Goal: Transaction & Acquisition: Obtain resource

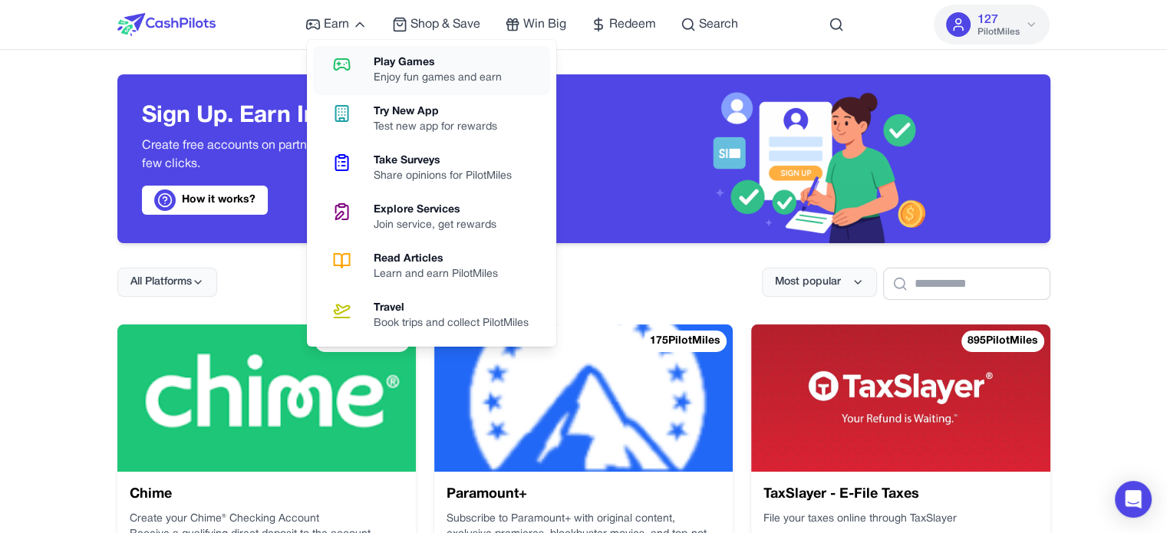
click at [356, 73] on icon at bounding box center [341, 64] width 39 height 18
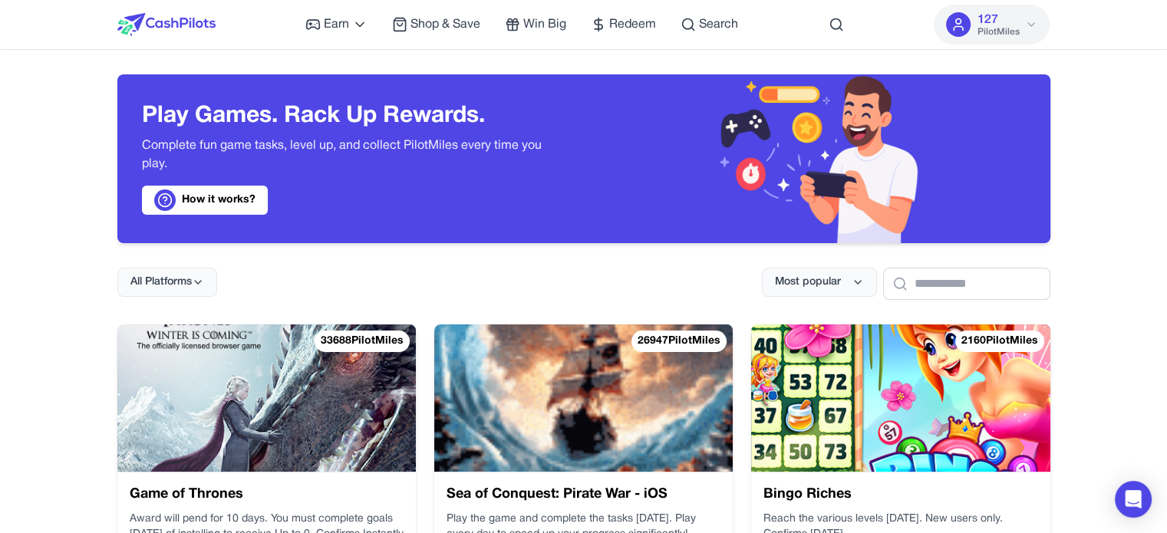
scroll to position [153, 0]
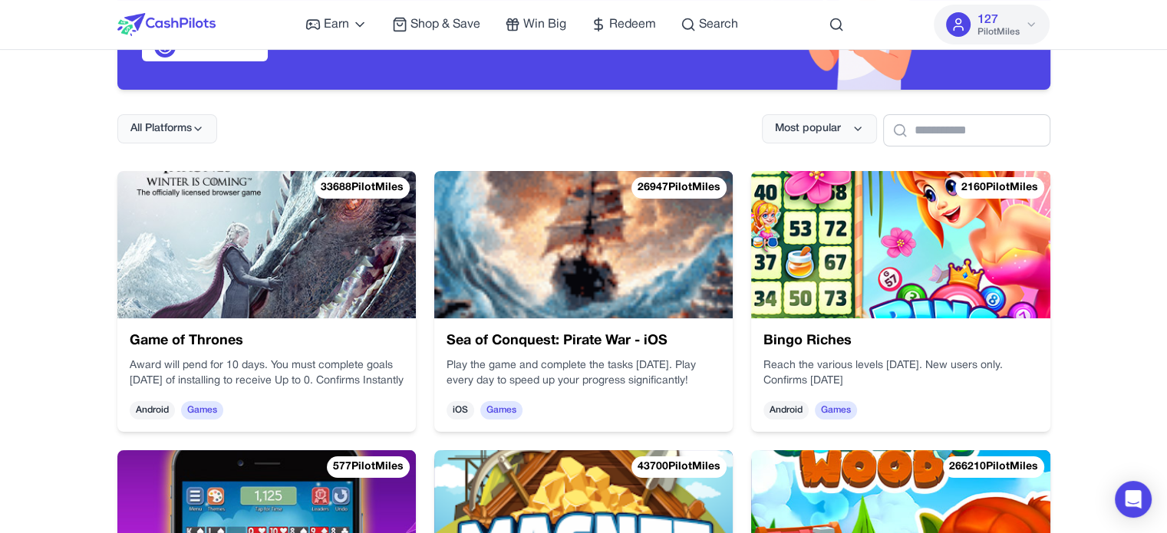
click at [280, 240] on img at bounding box center [266, 244] width 299 height 147
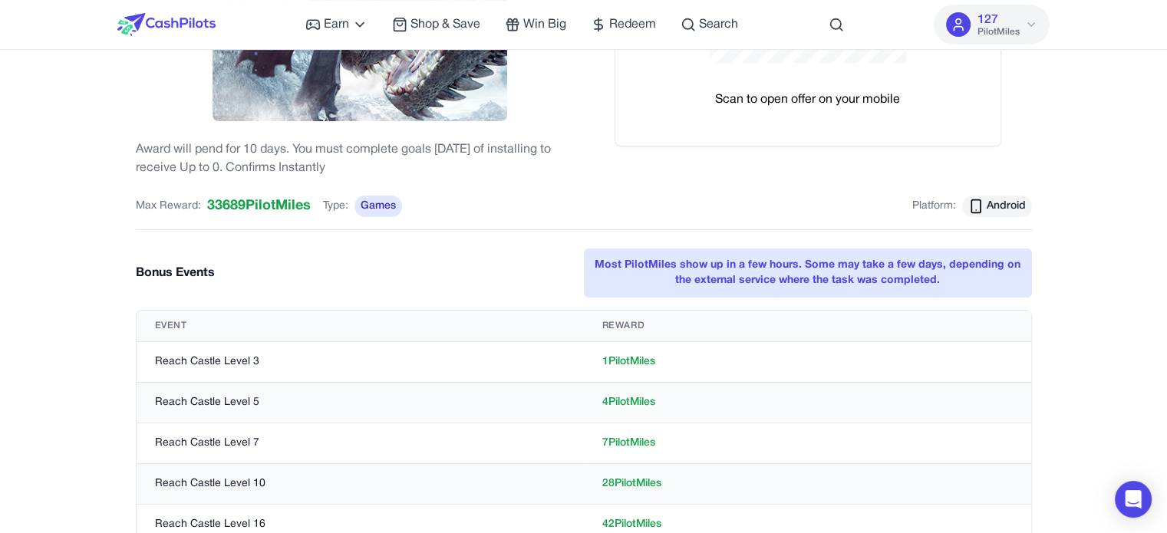
scroll to position [384, 0]
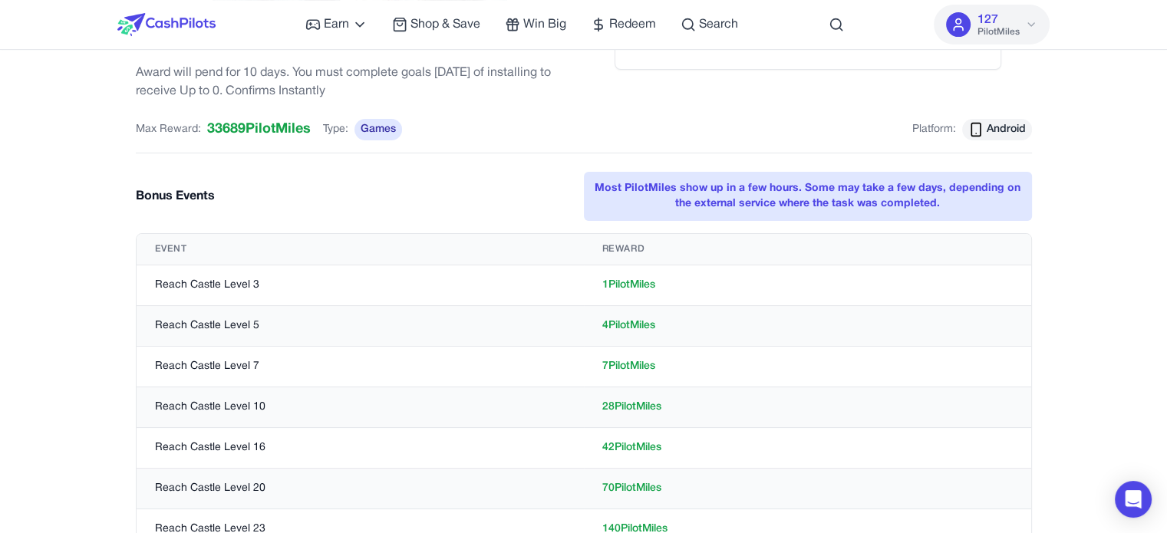
click at [639, 288] on td "1 PilotMiles" at bounding box center [807, 286] width 447 height 41
click at [631, 282] on td "1 PilotMiles" at bounding box center [807, 286] width 447 height 41
drag, startPoint x: 600, startPoint y: 280, endPoint x: 607, endPoint y: 284, distance: 7.9
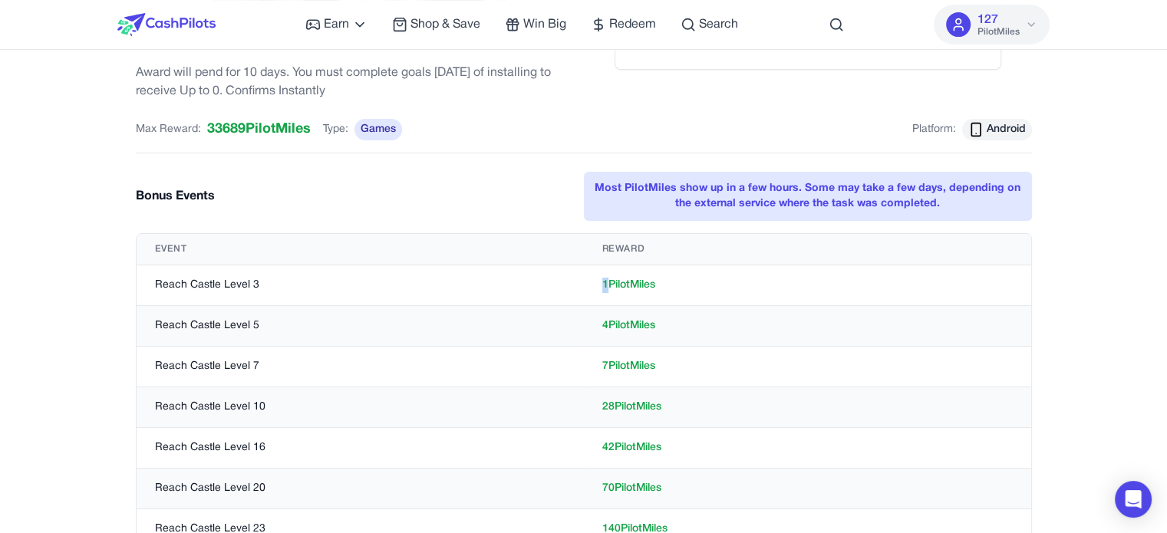
click at [607, 284] on td "1 PilotMiles" at bounding box center [807, 286] width 447 height 41
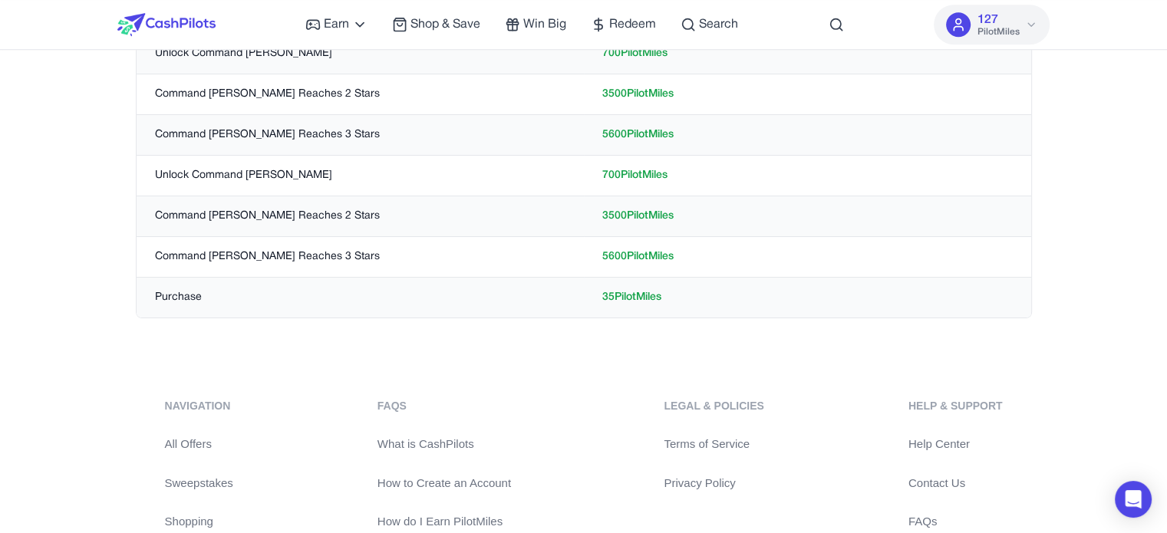
scroll to position [1151, 0]
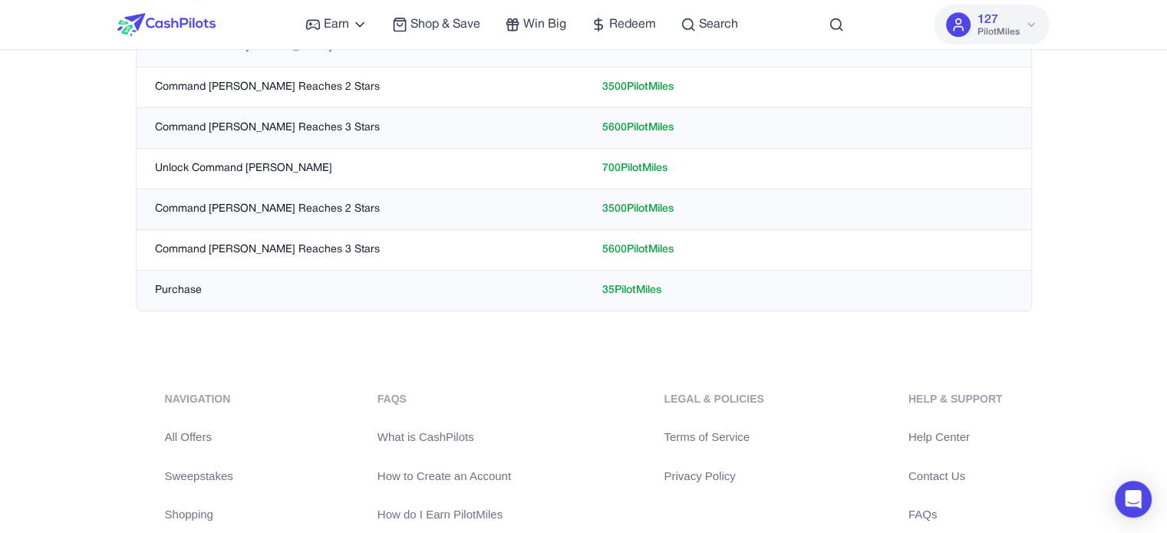
click at [620, 241] on td "5600 PilotMiles" at bounding box center [807, 250] width 447 height 41
click at [615, 242] on td "5600 PilotMiles" at bounding box center [807, 250] width 447 height 41
drag, startPoint x: 602, startPoint y: 244, endPoint x: 613, endPoint y: 246, distance: 11.6
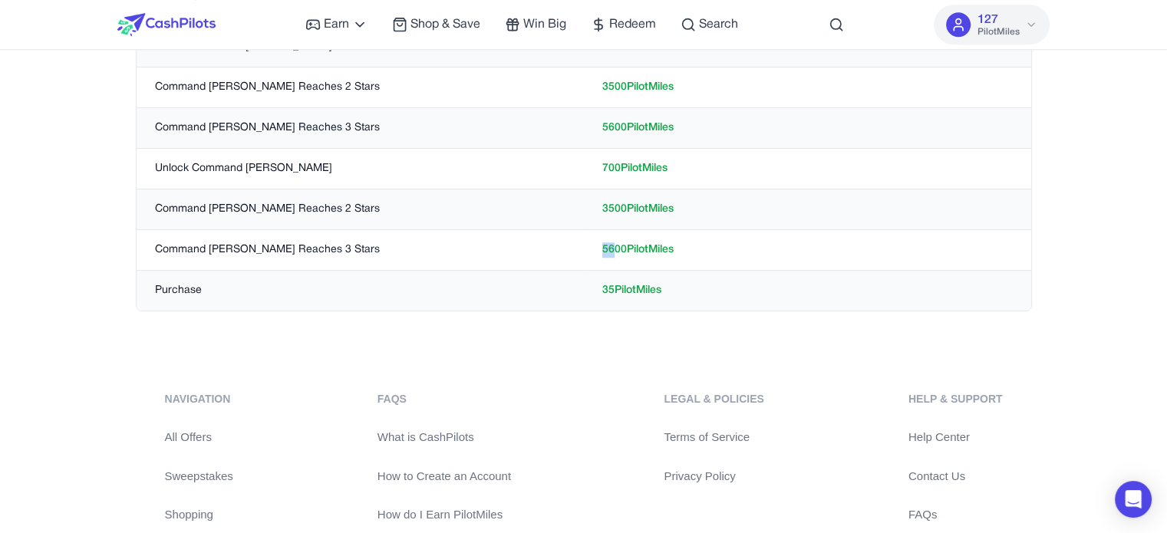
click at [613, 246] on td "5600 PilotMiles" at bounding box center [807, 250] width 447 height 41
click at [347, 249] on td "Command Daenerys Targaryen Reaches 3 Stars" at bounding box center [360, 250] width 447 height 41
click at [426, 252] on td "Command Daenerys Targaryen Reaches 3 Stars" at bounding box center [360, 250] width 447 height 41
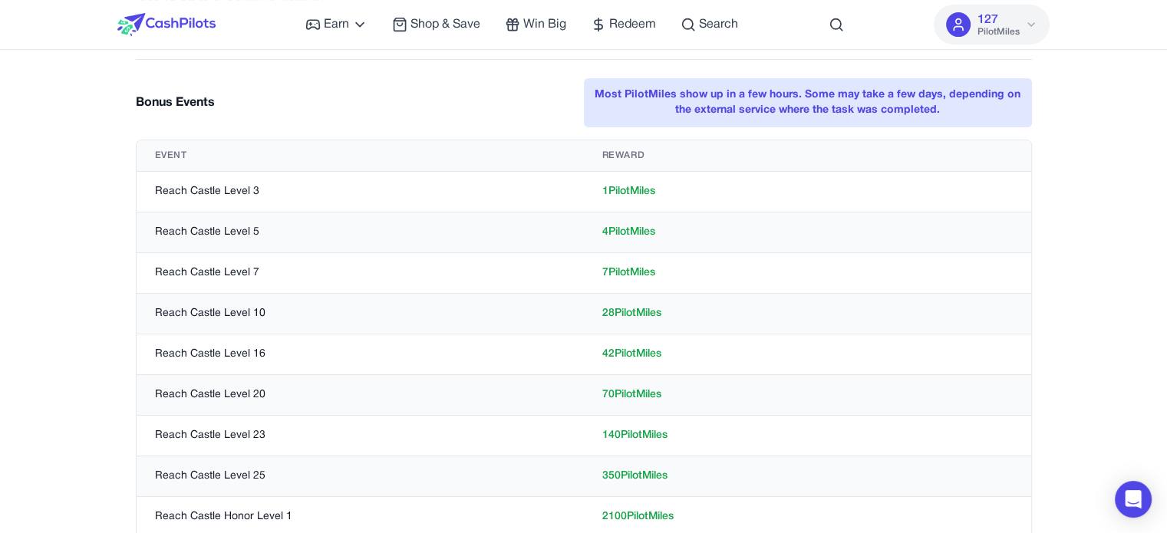
scroll to position [460, 0]
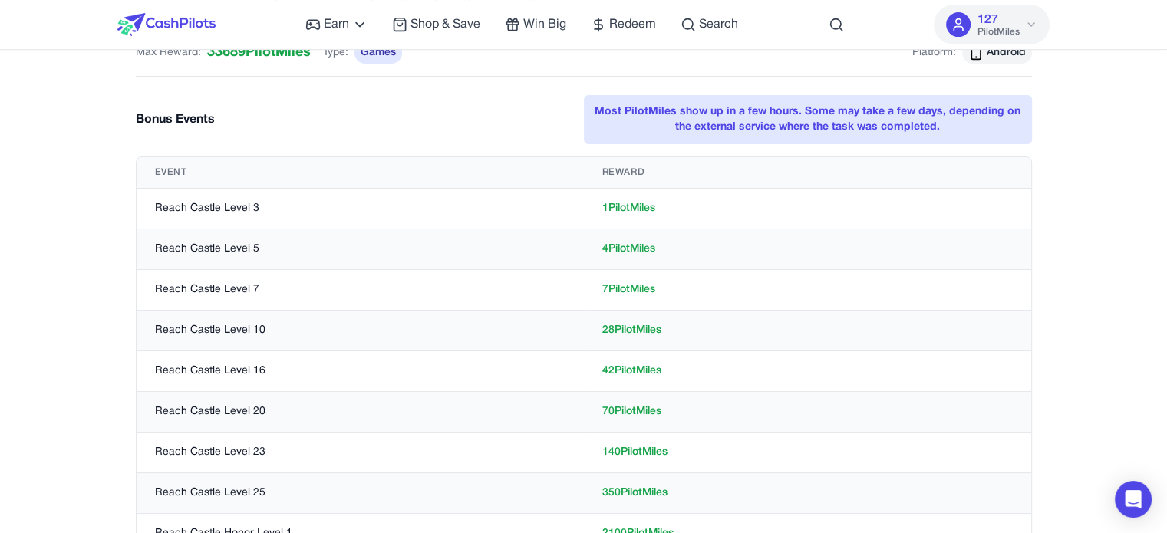
click at [191, 211] on td "Reach Castle Level 3" at bounding box center [360, 209] width 447 height 41
click at [617, 205] on td "1 PilotMiles" at bounding box center [807, 209] width 447 height 41
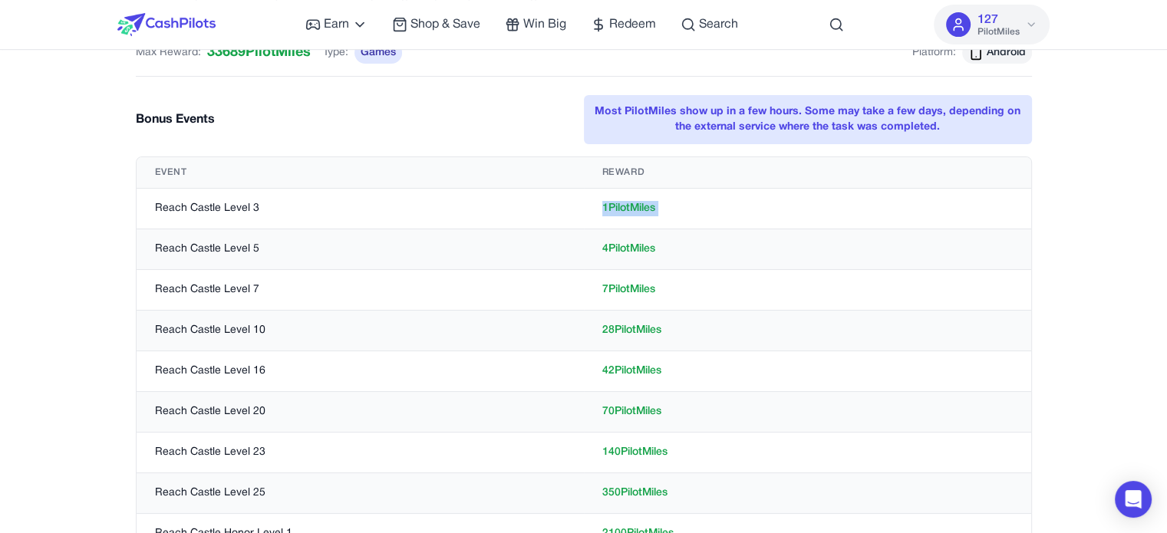
click at [617, 205] on td "1 PilotMiles" at bounding box center [807, 209] width 447 height 41
click at [199, 249] on td "Reach Castle Level 5" at bounding box center [360, 249] width 447 height 41
click at [617, 247] on td "4 PilotMiles" at bounding box center [807, 249] width 447 height 41
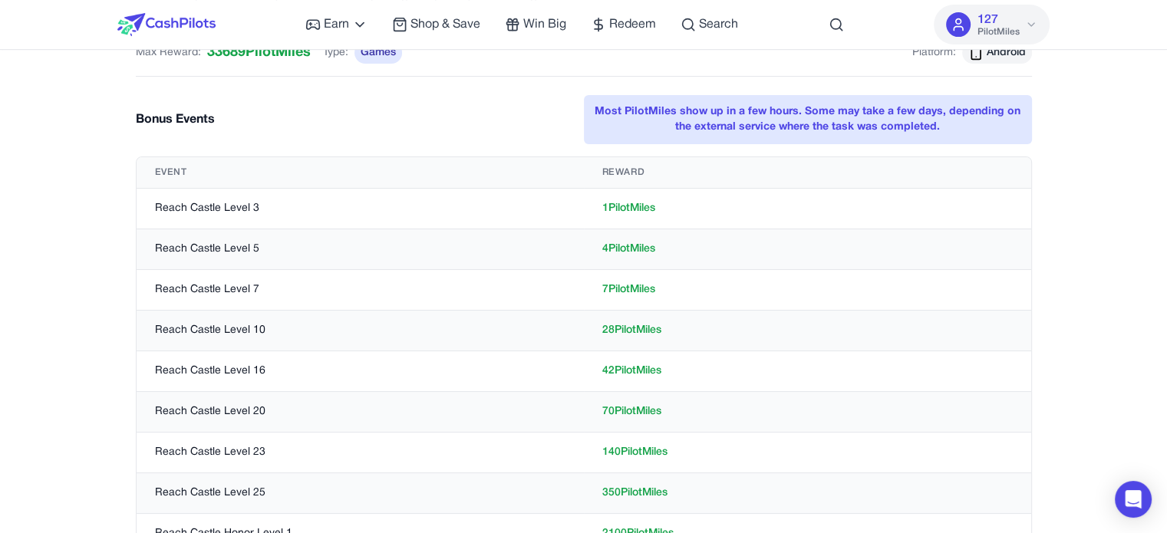
click at [617, 247] on td "4 PilotMiles" at bounding box center [807, 249] width 447 height 41
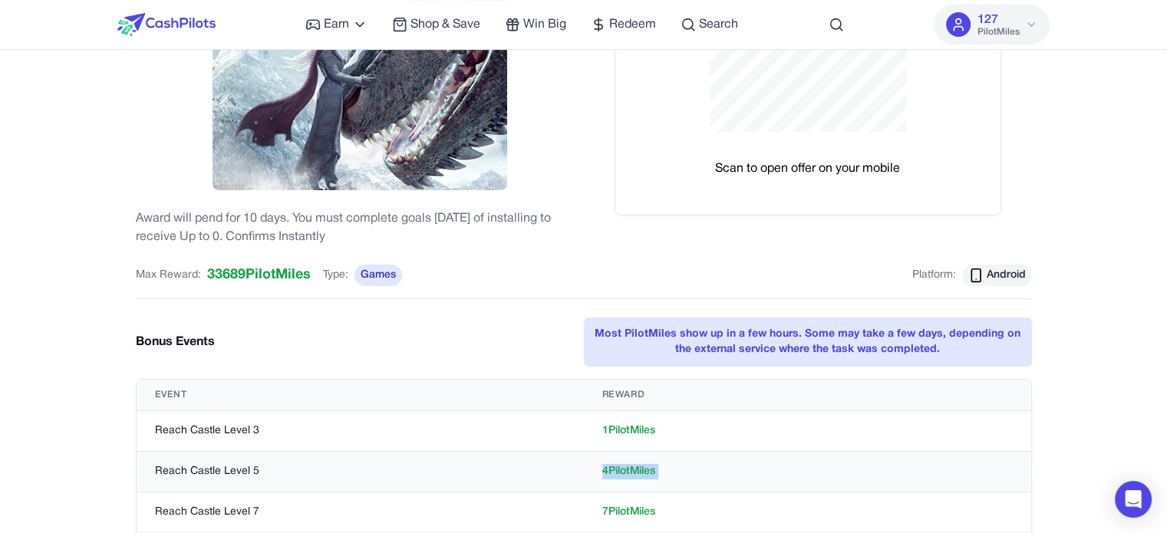
scroll to position [230, 0]
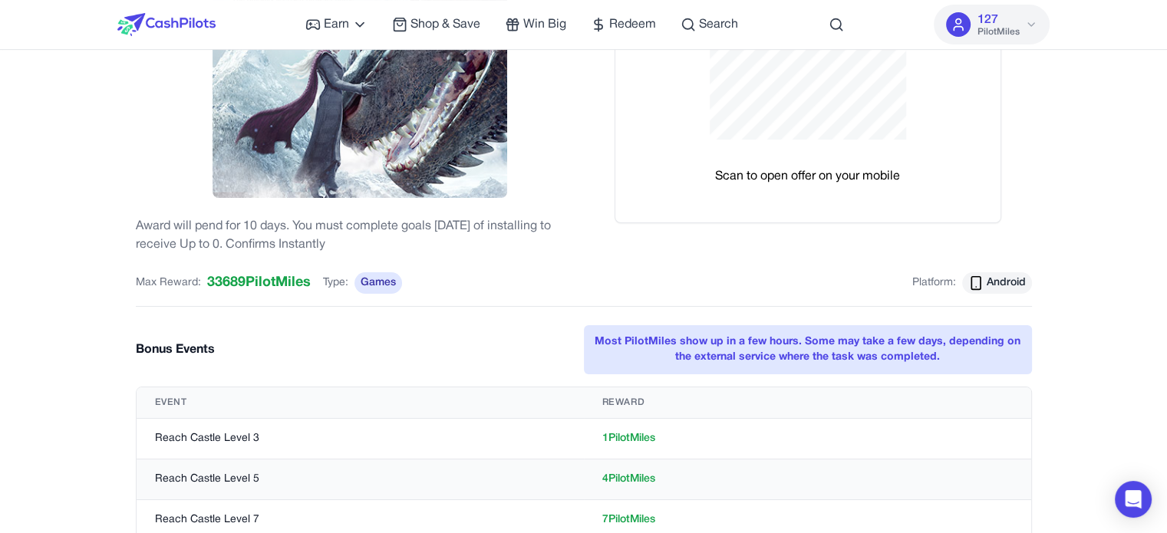
click at [700, 246] on div "Scan to open offer on your mobile" at bounding box center [808, 58] width 448 height 391
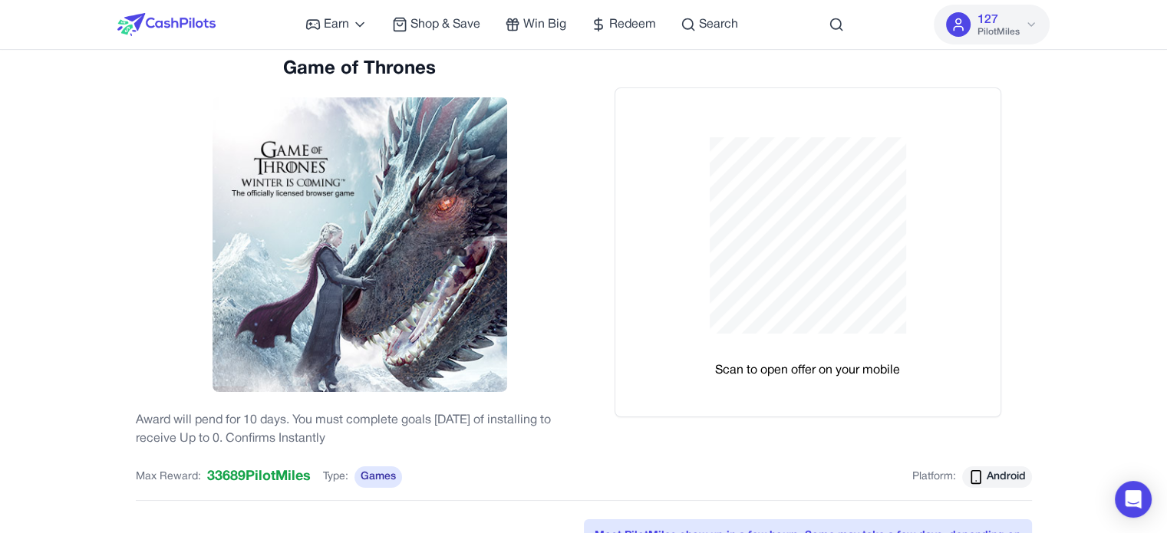
scroll to position [0, 0]
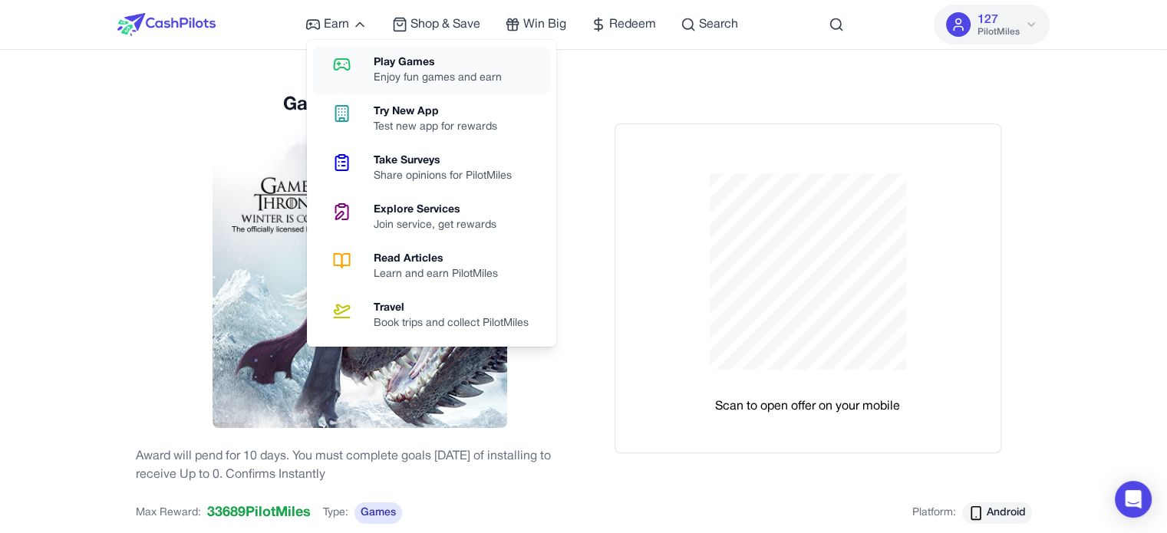
click at [391, 69] on div "Play Games" at bounding box center [444, 62] width 140 height 15
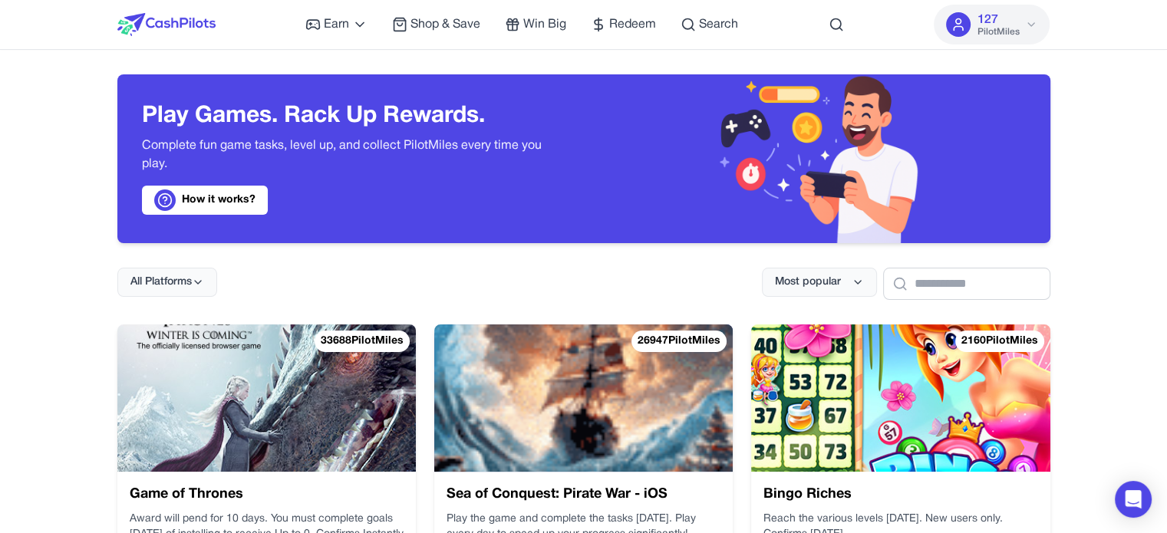
click at [629, 272] on div "All Platforms Most popular" at bounding box center [583, 271] width 933 height 57
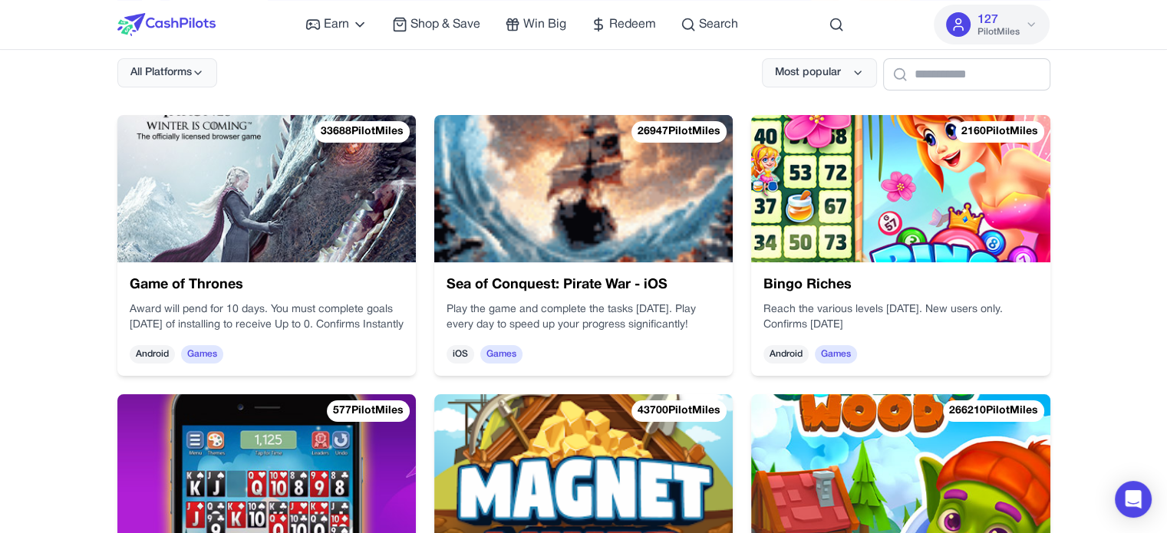
scroll to position [230, 0]
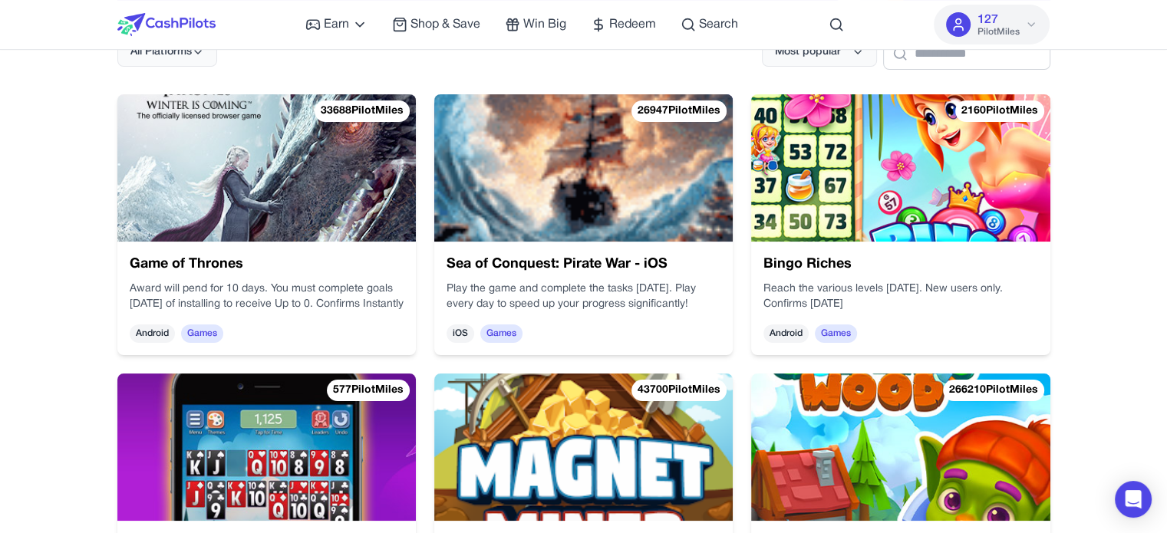
click at [588, 174] on img at bounding box center [583, 167] width 299 height 147
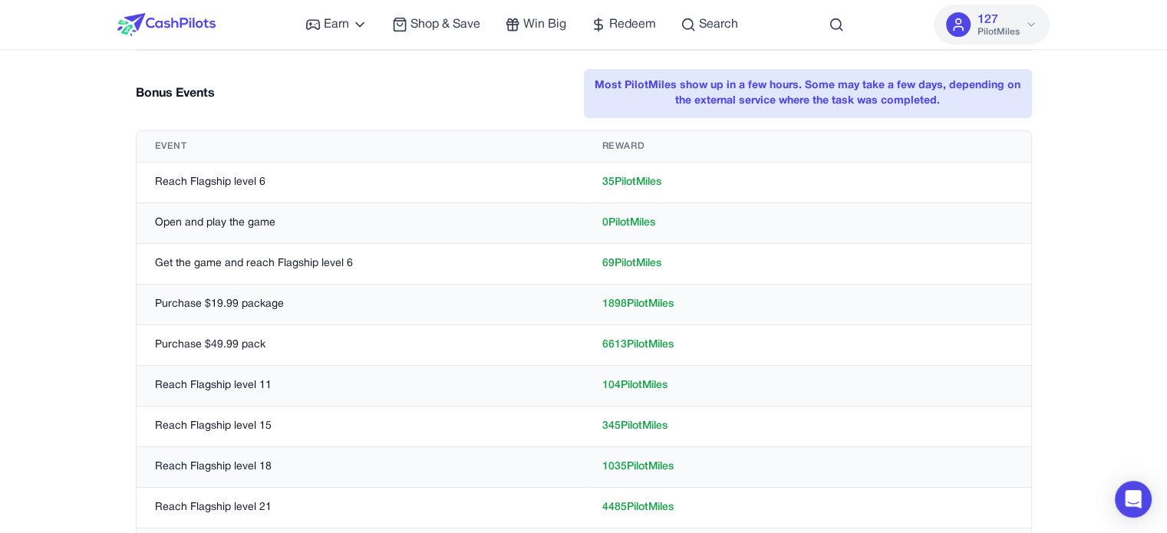
scroll to position [460, 0]
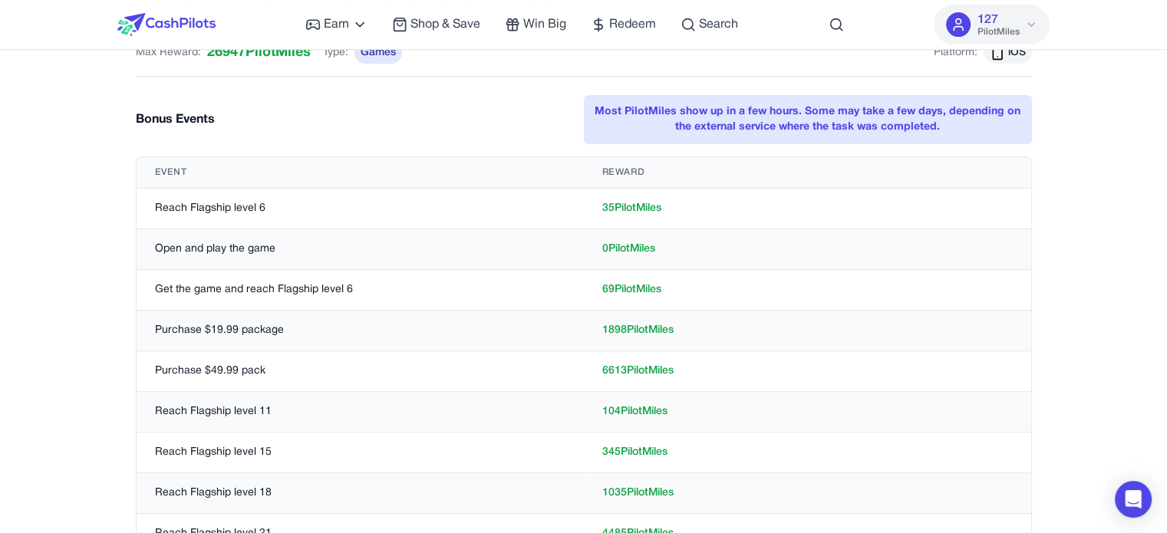
click at [204, 248] on td "Open and play the game" at bounding box center [360, 249] width 447 height 41
click at [205, 248] on td "Open and play the game" at bounding box center [360, 249] width 447 height 41
click at [632, 246] on td "0 PilotMiles" at bounding box center [807, 249] width 447 height 41
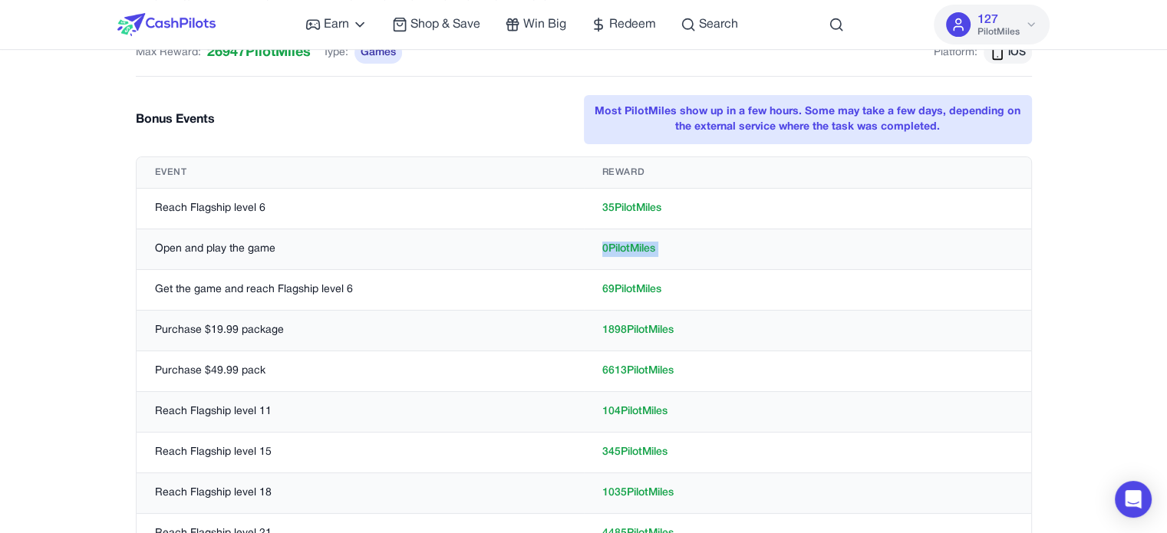
click at [632, 246] on td "0 PilotMiles" at bounding box center [807, 249] width 447 height 41
click at [223, 205] on td "Reach Flagship level 6" at bounding box center [360, 209] width 447 height 41
click at [177, 322] on td "Purchase $19.99 package" at bounding box center [360, 331] width 447 height 41
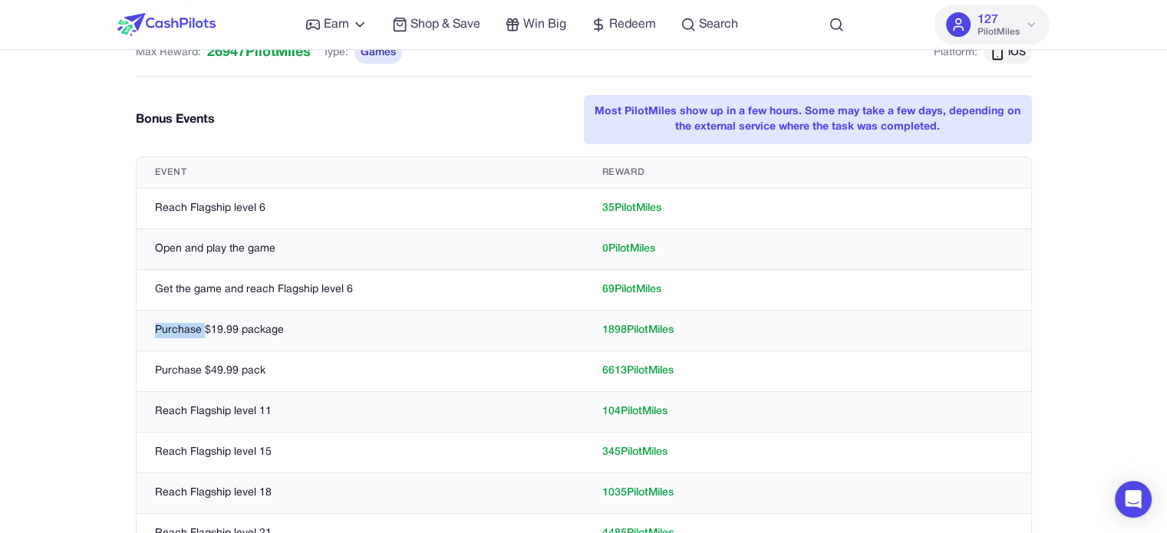
click at [177, 322] on td "Purchase $19.99 package" at bounding box center [360, 331] width 447 height 41
click at [651, 325] on td "1898 PilotMiles" at bounding box center [807, 331] width 447 height 41
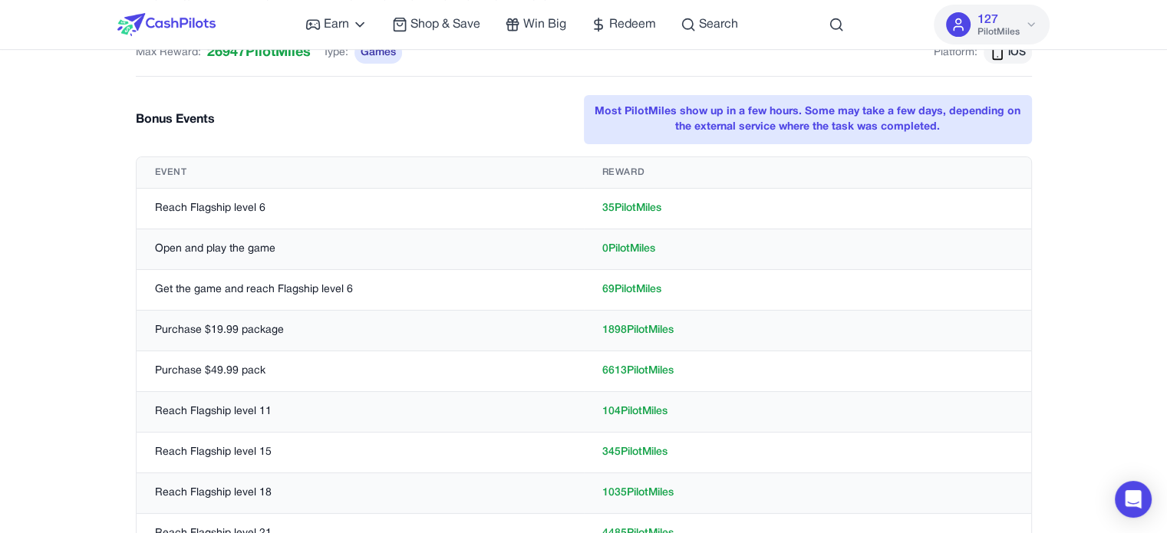
click at [540, 322] on td "Purchase $19.99 package" at bounding box center [360, 331] width 447 height 41
click at [190, 332] on td "Purchase $19.99 package" at bounding box center [360, 331] width 447 height 41
click at [629, 330] on td "1898 PilotMiles" at bounding box center [807, 331] width 447 height 41
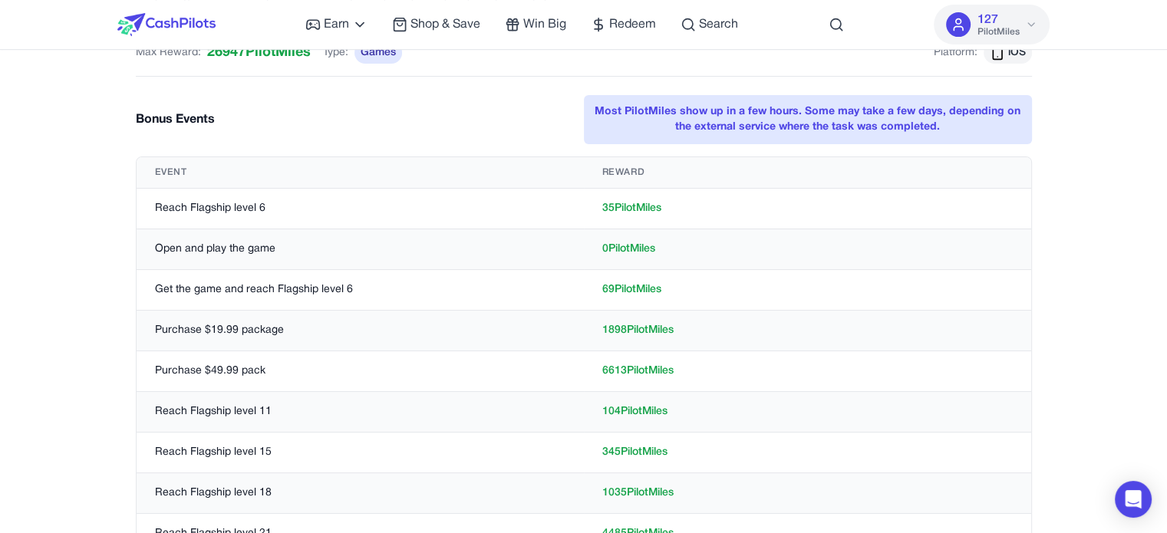
click at [629, 330] on td "1898 PilotMiles" at bounding box center [807, 331] width 447 height 41
click at [217, 361] on td "Purchase $49.99 pack" at bounding box center [360, 371] width 447 height 41
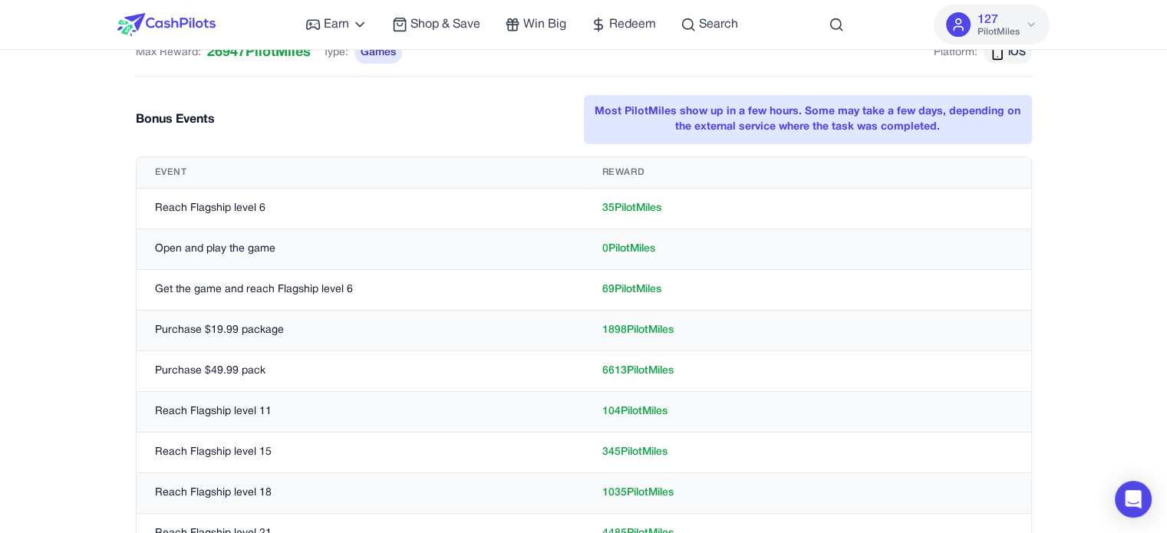
click at [608, 372] on td "6613 PilotMiles" at bounding box center [807, 371] width 447 height 41
click at [592, 372] on td "6613 PilotMiles" at bounding box center [807, 371] width 447 height 41
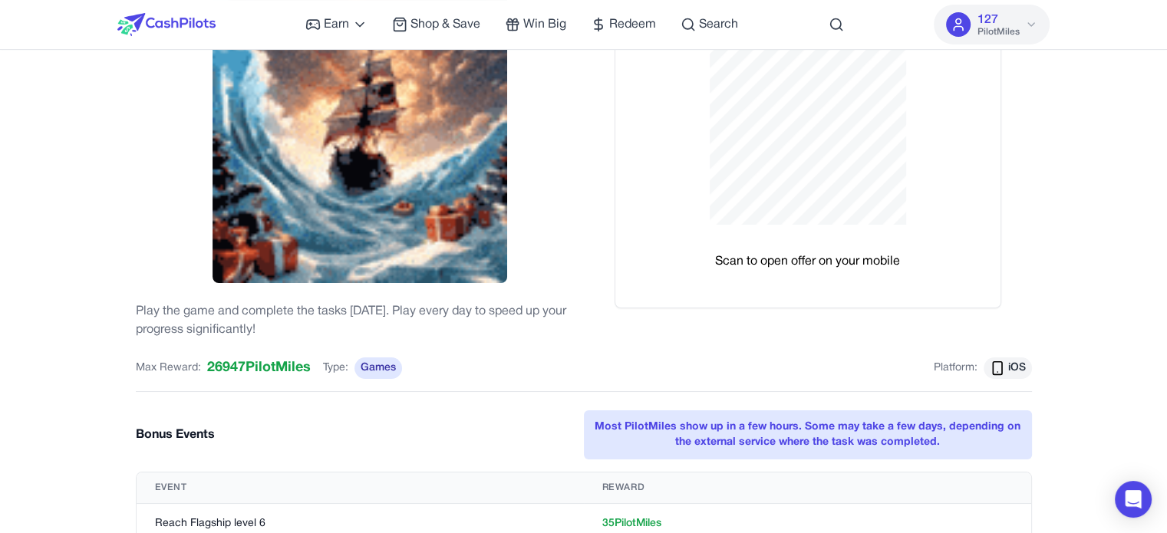
scroll to position [0, 0]
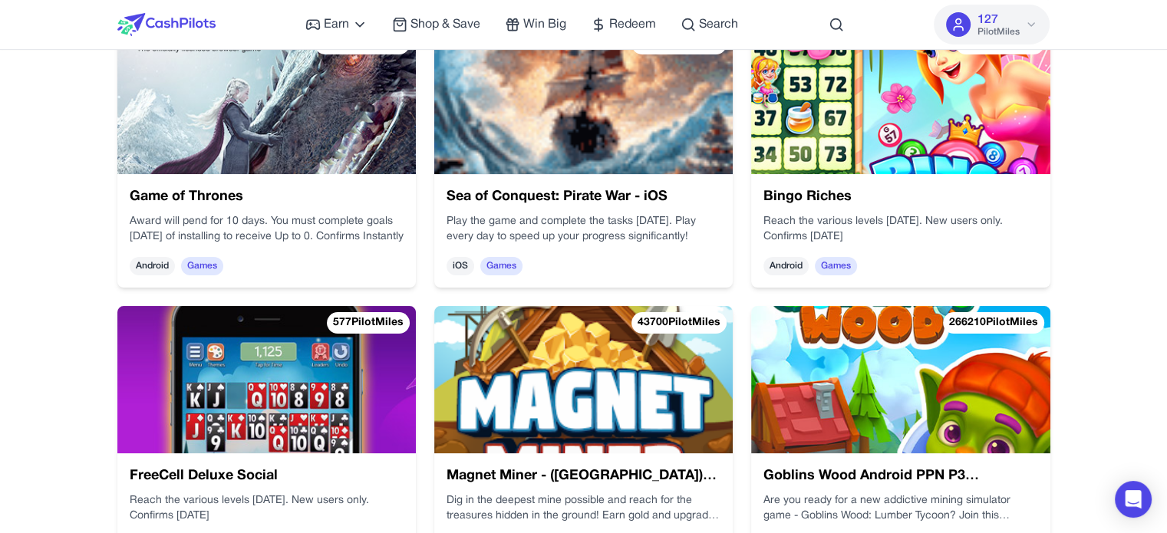
scroll to position [384, 0]
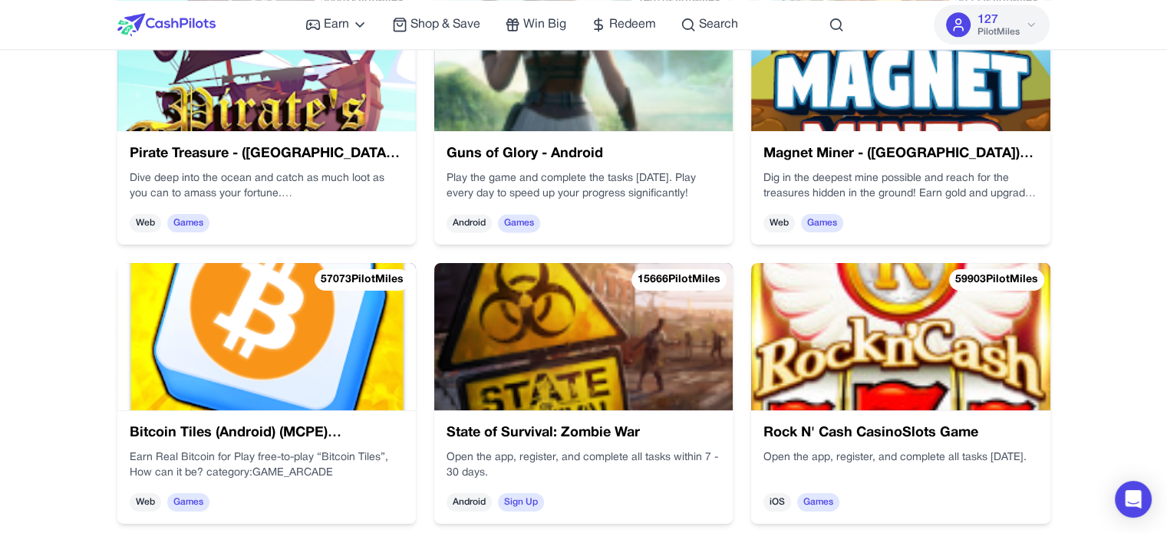
scroll to position [2149, 0]
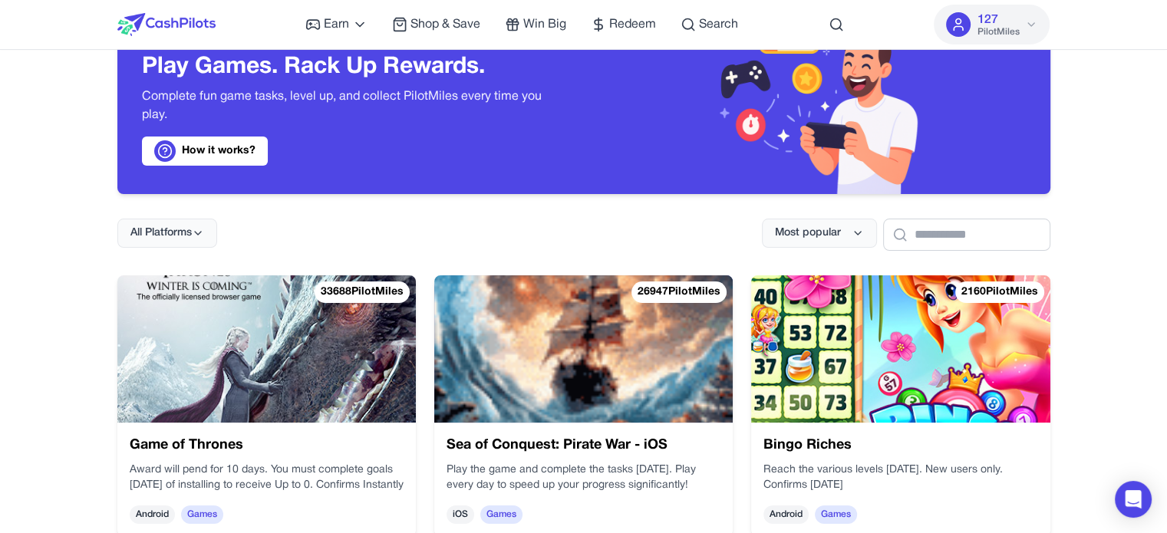
scroll to position [0, 0]
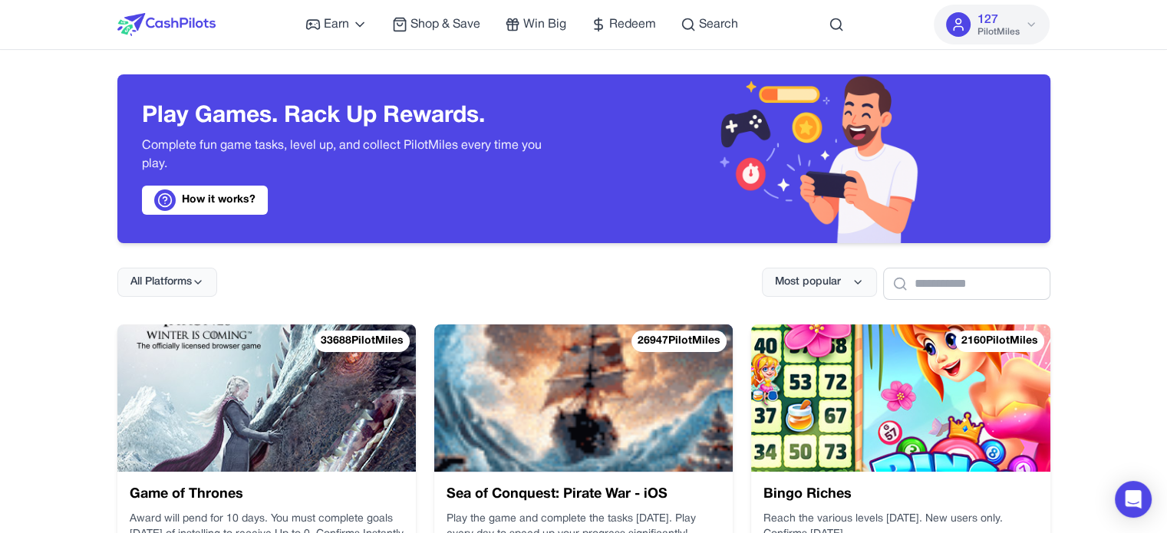
click at [1090, 43] on nav "Earn Play Games Enjoy fun games and earn Try New App Test new app for rewards T…" at bounding box center [583, 25] width 1167 height 50
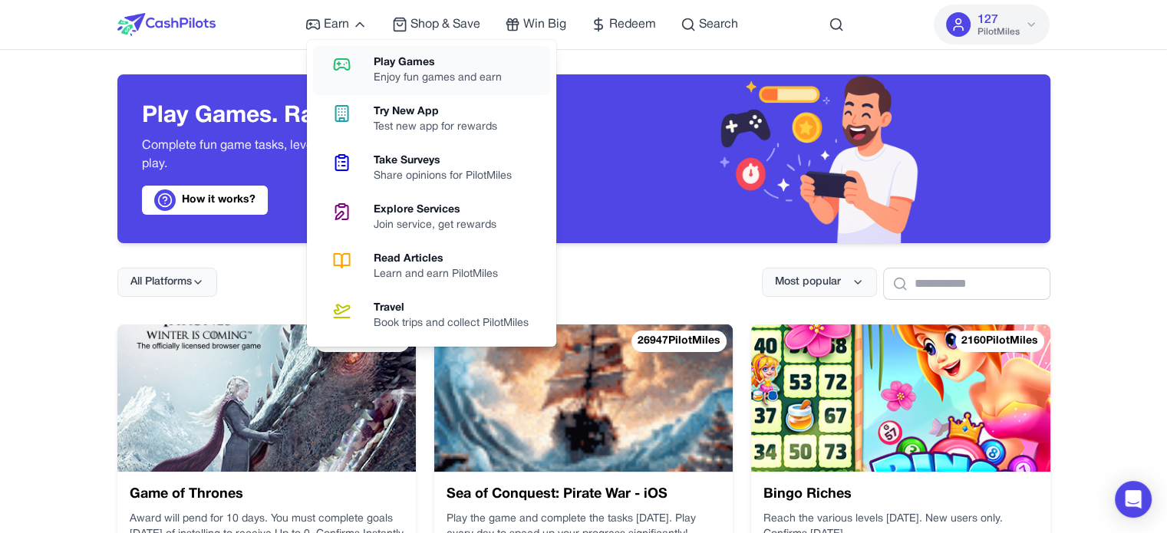
click at [398, 76] on div "Enjoy fun games and earn" at bounding box center [444, 78] width 140 height 15
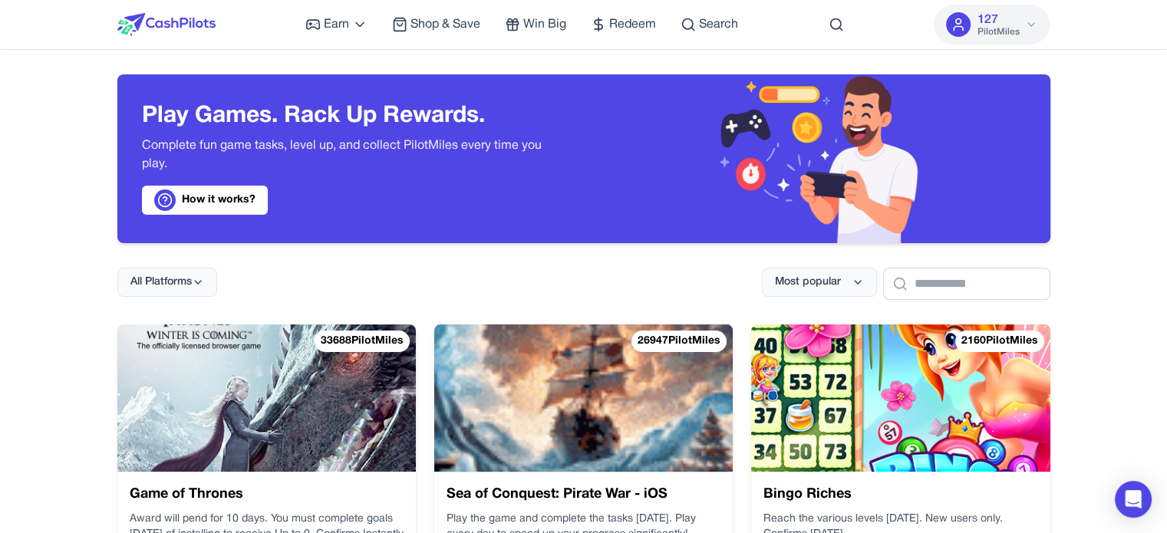
click at [255, 333] on img at bounding box center [266, 398] width 299 height 147
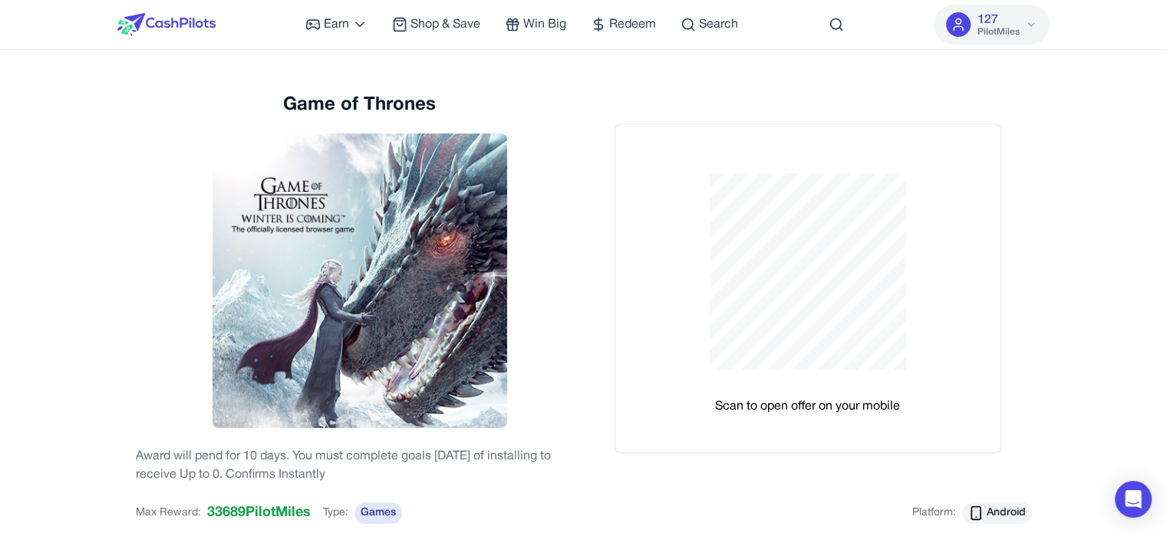
click at [1028, 27] on icon at bounding box center [1031, 24] width 12 height 12
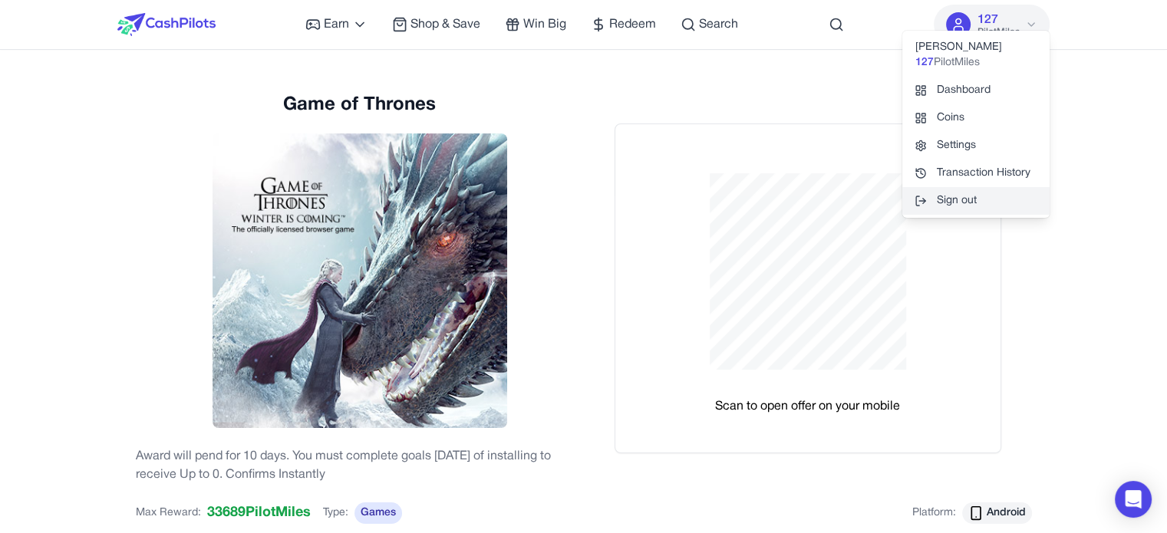
click at [955, 203] on button "Sign out" at bounding box center [976, 201] width 147 height 28
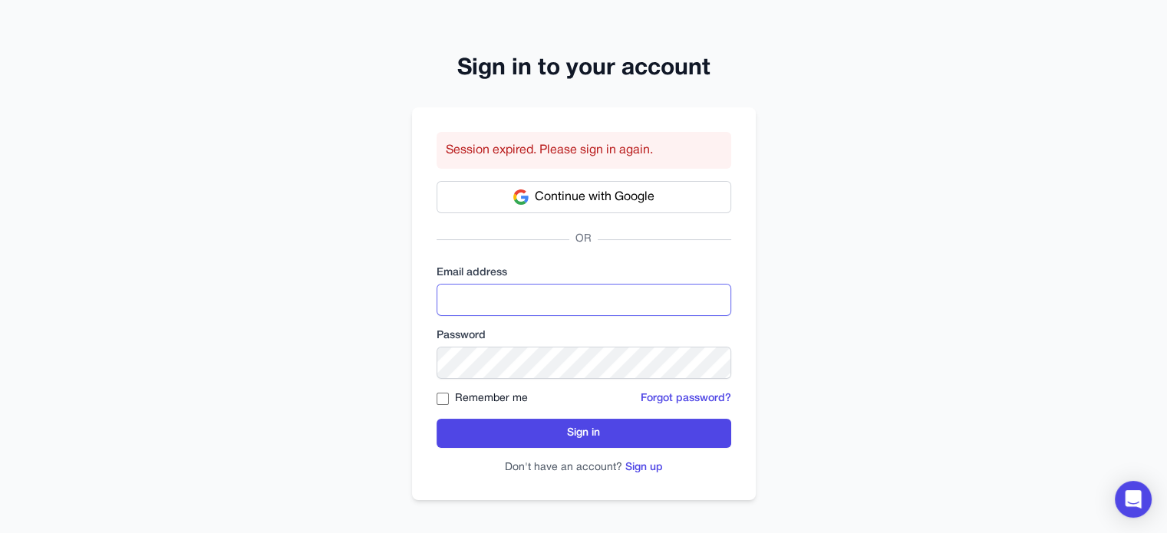
type input "**********"
click at [814, 159] on div "**********" at bounding box center [583, 268] width 1167 height 537
click at [853, 158] on div "**********" at bounding box center [583, 268] width 1167 height 537
click at [840, 165] on div "**********" at bounding box center [583, 268] width 1167 height 537
click at [820, 219] on div "**********" at bounding box center [583, 268] width 1167 height 537
